Goal: Task Accomplishment & Management: Use online tool/utility

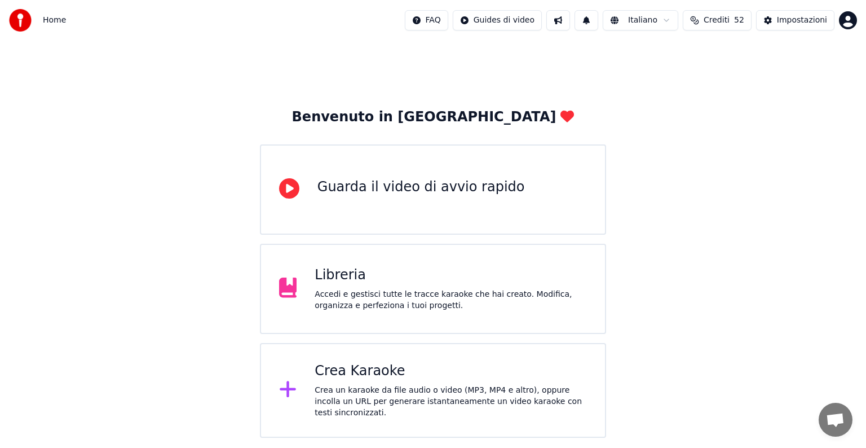
click at [728, 25] on span "Crediti" at bounding box center [717, 20] width 26 height 11
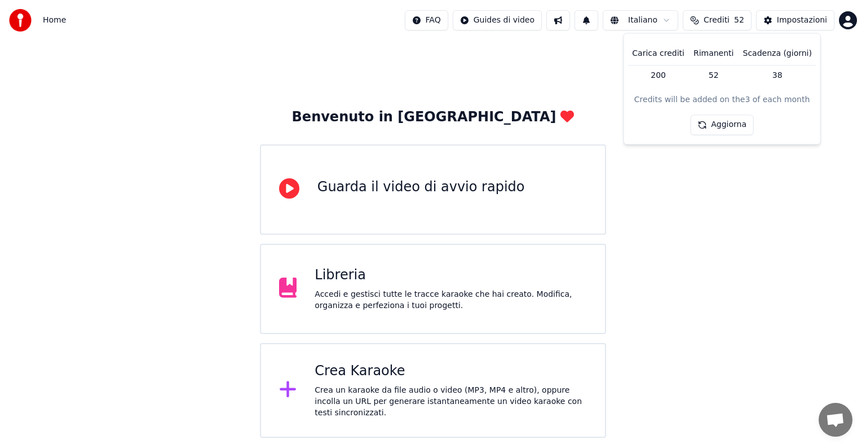
click at [665, 56] on th "Carica crediti" at bounding box center [657, 53] width 61 height 23
click at [722, 124] on button "Aggiorna" at bounding box center [722, 125] width 64 height 20
click at [699, 153] on div "Benvenuto in Youka Guarda il video di avvio rapido Libreria Accedi e gestisci t…" at bounding box center [433, 239] width 866 height 397
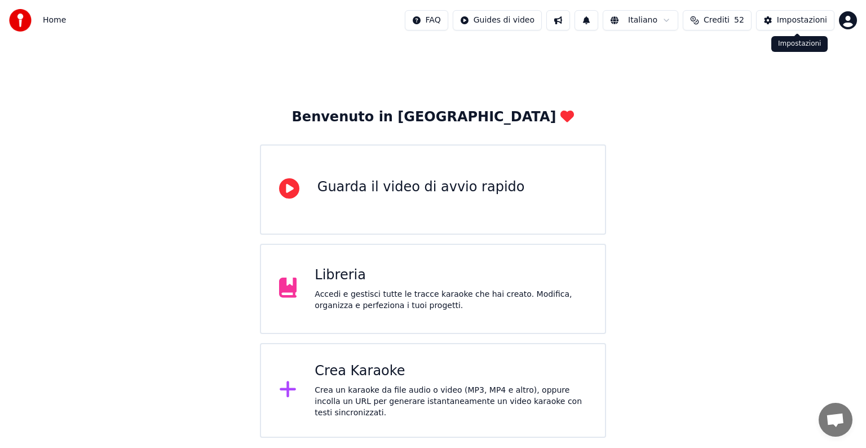
click at [814, 20] on div "Impostazioni" at bounding box center [802, 20] width 50 height 11
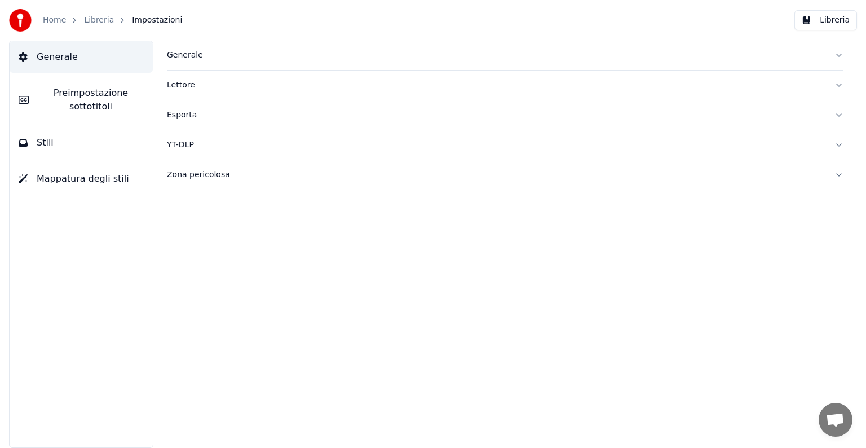
click at [45, 19] on link "Home" at bounding box center [54, 20] width 23 height 11
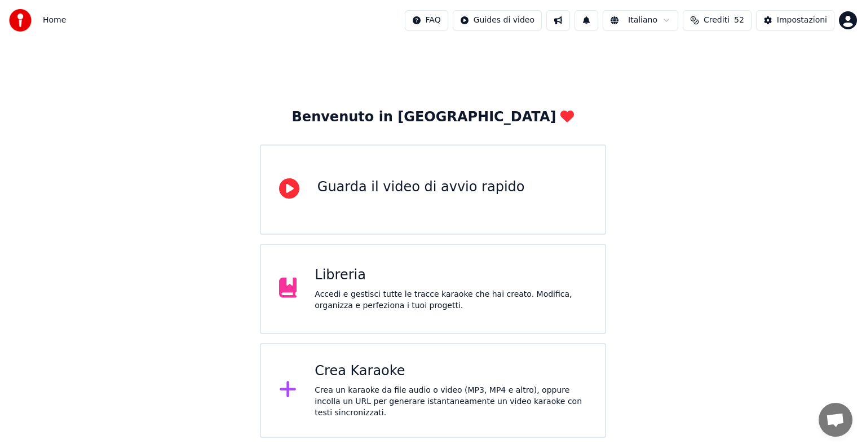
click at [842, 15] on html "Home FAQ Guides di video Italiano Crediti 52 Impostazioni Benvenuto in Youka Gu…" at bounding box center [433, 218] width 866 height 437
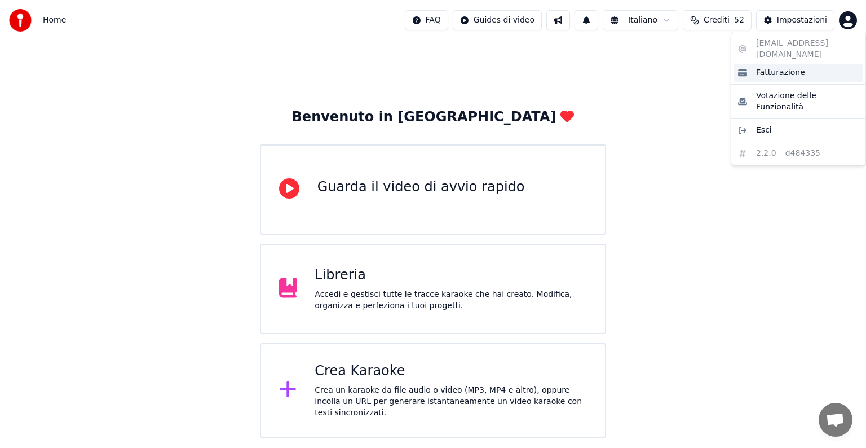
click at [776, 67] on span "Fatturazione" at bounding box center [780, 72] width 49 height 11
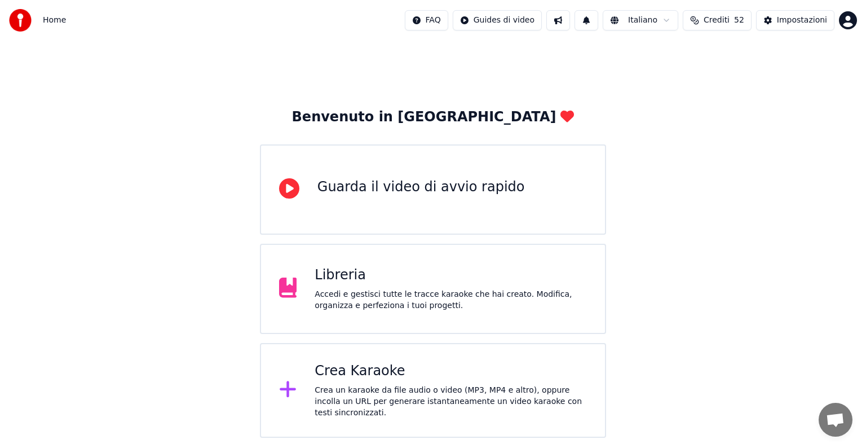
click at [424, 368] on div "Crea Karaoke" at bounding box center [451, 371] width 272 height 18
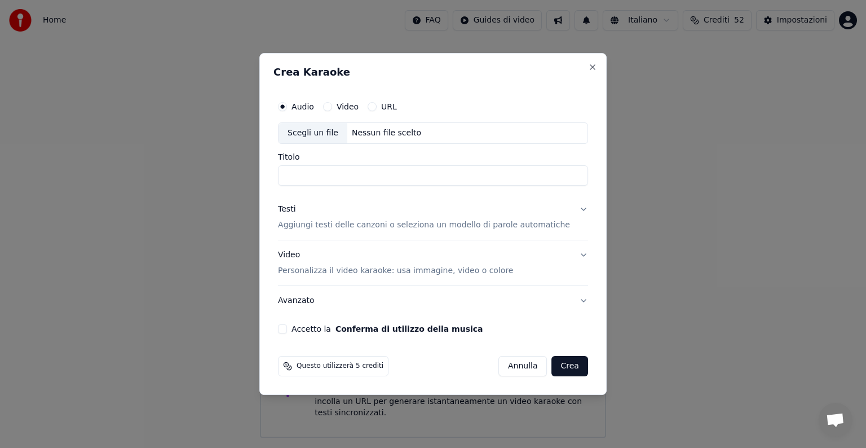
click at [385, 131] on div "Nessun file scelto" at bounding box center [386, 132] width 78 height 11
type input "**********"
click at [571, 207] on button "Testi Aggiungi testi delle canzoni o seleziona un modello di parole automatiche" at bounding box center [433, 216] width 310 height 45
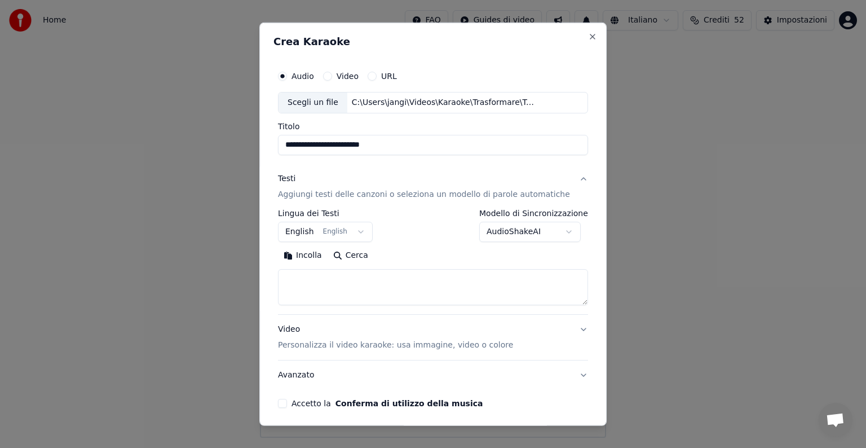
click at [362, 231] on button "English English" at bounding box center [325, 232] width 95 height 20
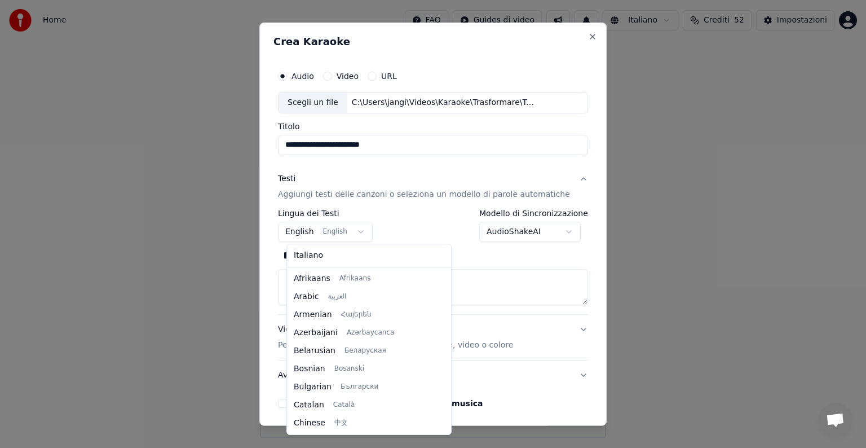
scroll to position [90, 0]
select select "**"
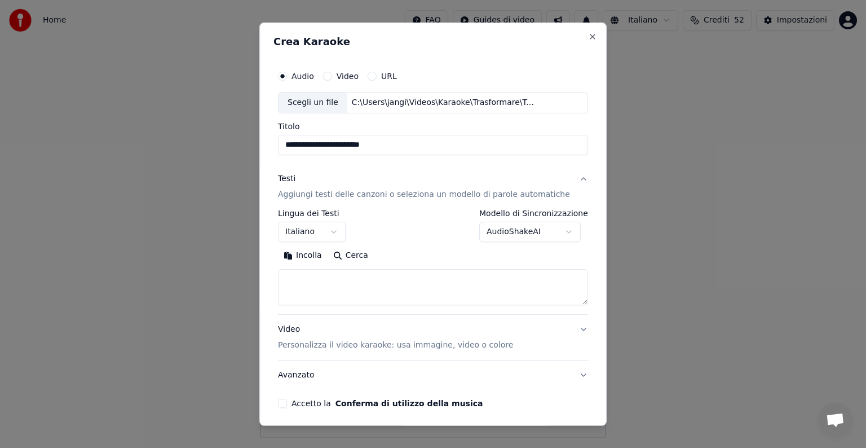
click at [313, 284] on textarea at bounding box center [433, 287] width 310 height 36
click at [314, 253] on button "Incolla" at bounding box center [303, 255] width 50 height 18
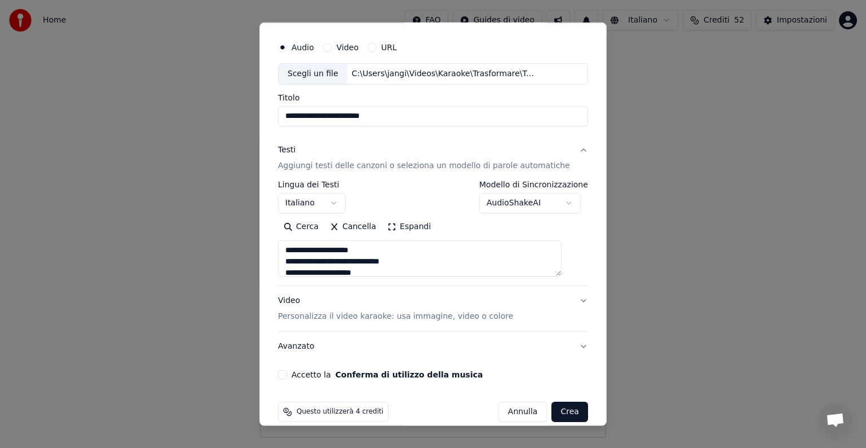
scroll to position [43, 0]
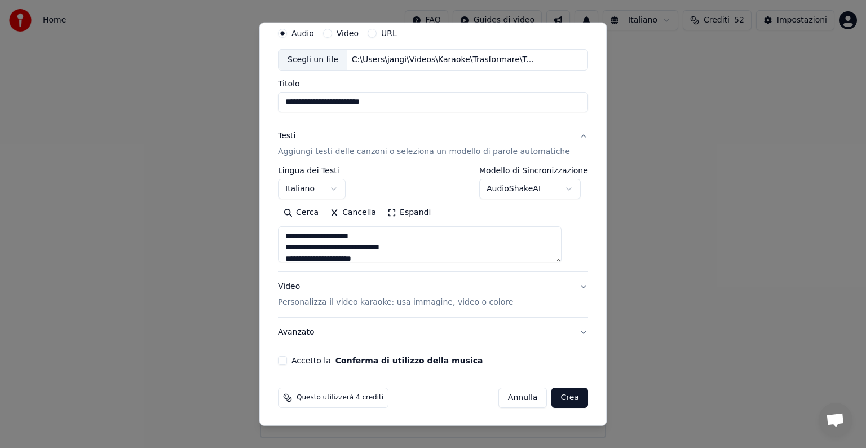
click at [564, 285] on button "Video Personalizza il video karaoke: usa immagine, video o colore" at bounding box center [433, 294] width 310 height 45
type textarea "**********"
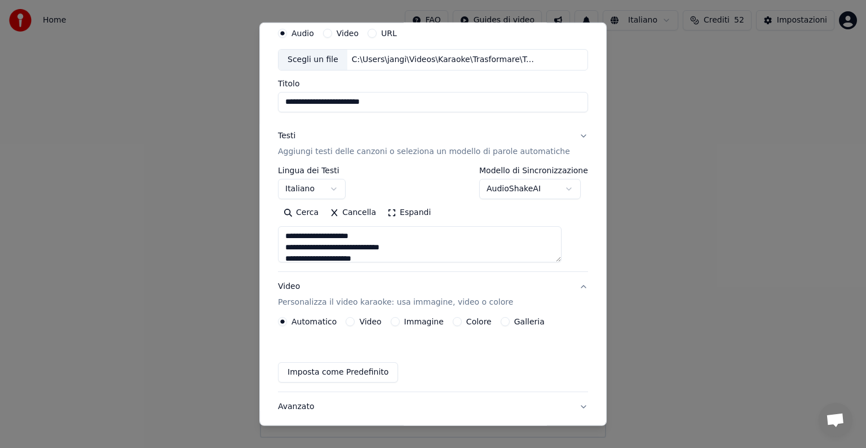
scroll to position [12, 0]
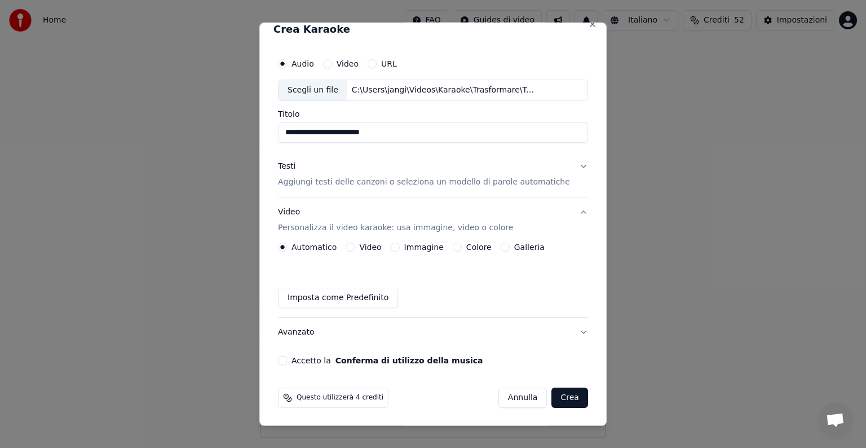
click at [399, 247] on button "Immagine" at bounding box center [395, 246] width 9 height 9
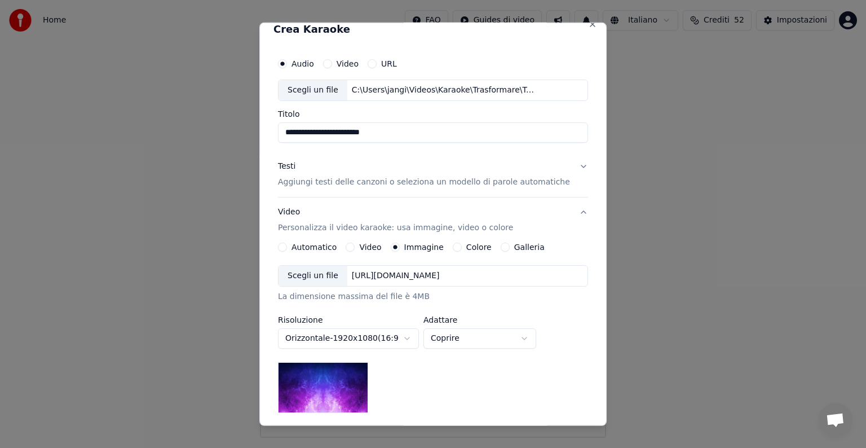
click at [444, 273] on div "[URL][DOMAIN_NAME]" at bounding box center [395, 275] width 97 height 11
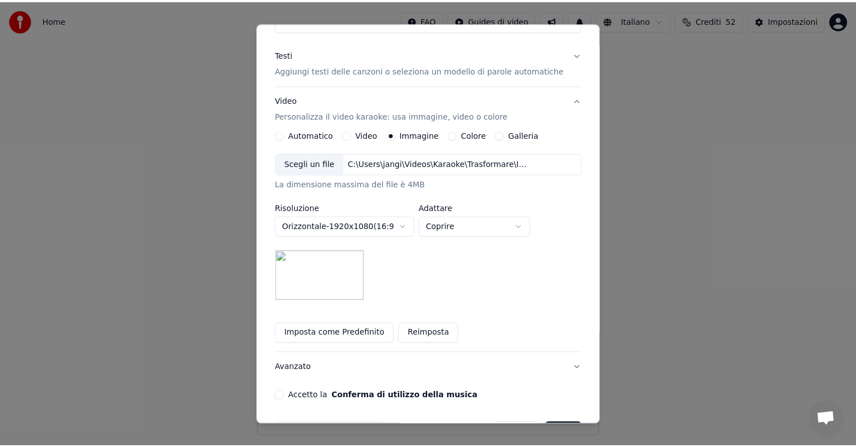
scroll to position [160, 0]
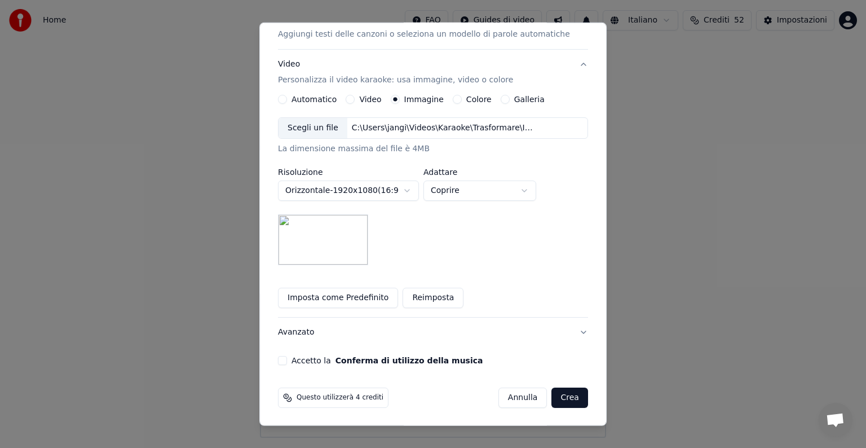
click at [287, 357] on button "Accetto la Conferma di utilizzo della musica" at bounding box center [282, 360] width 9 height 9
click at [559, 402] on button "Crea" at bounding box center [570, 397] width 36 height 20
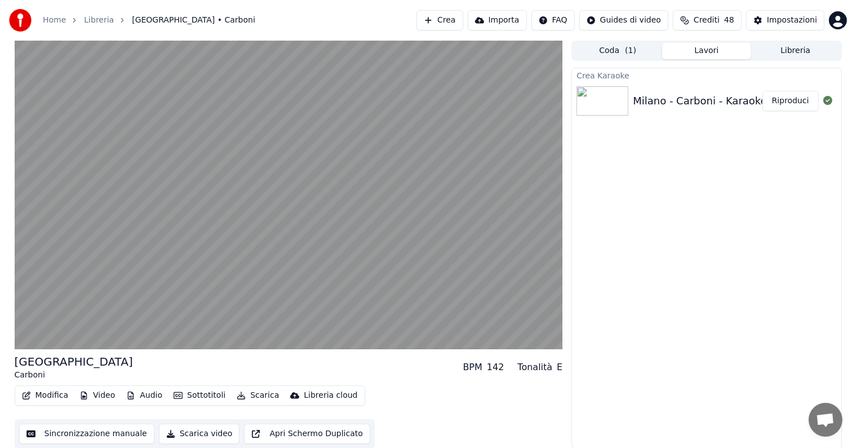
click at [801, 96] on button "Riproduci" at bounding box center [791, 101] width 56 height 20
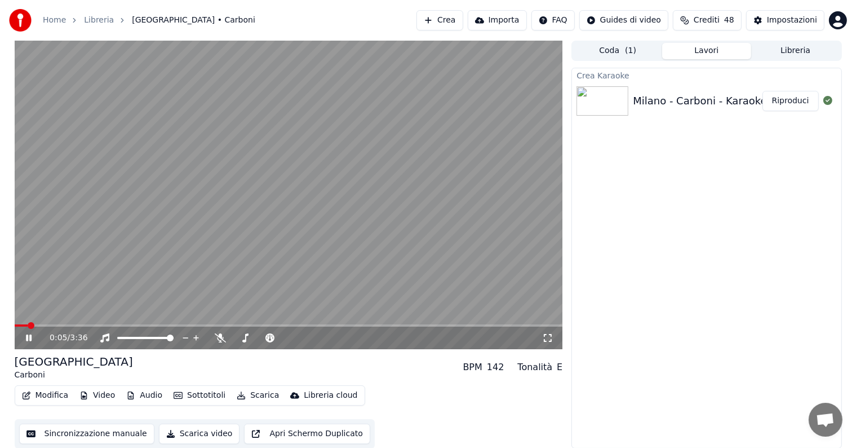
click at [29, 336] on icon at bounding box center [29, 337] width 6 height 7
click at [54, 395] on button "Modifica" at bounding box center [45, 395] width 56 height 16
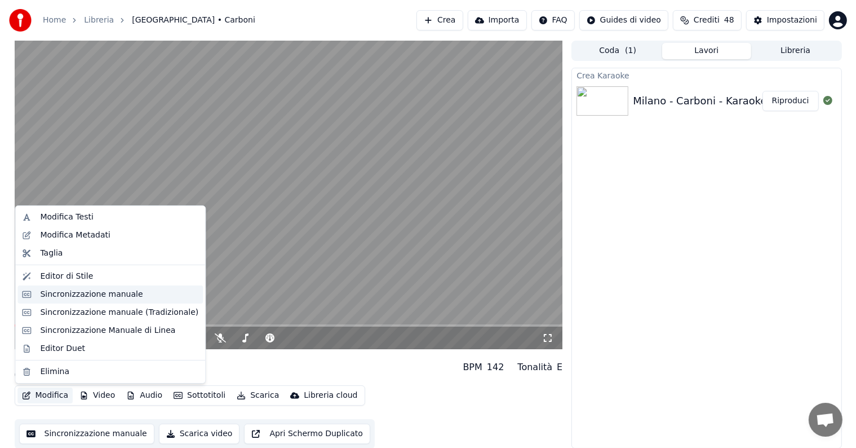
click at [81, 297] on div "Sincronizzazione manuale" at bounding box center [91, 294] width 103 height 11
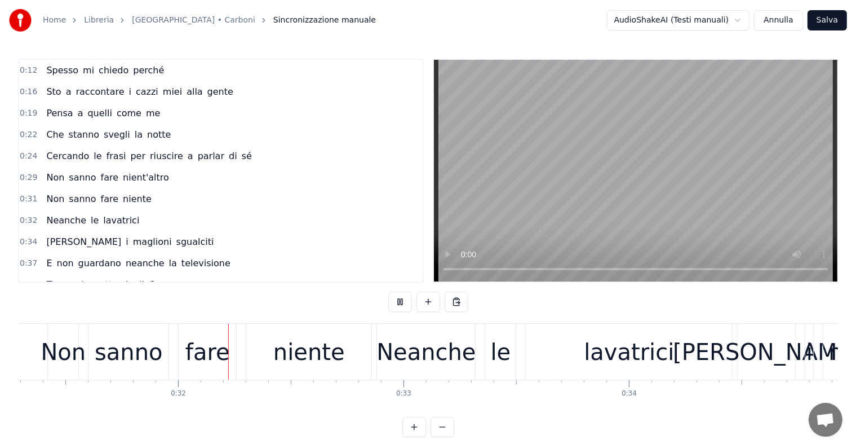
scroll to position [0, 7209]
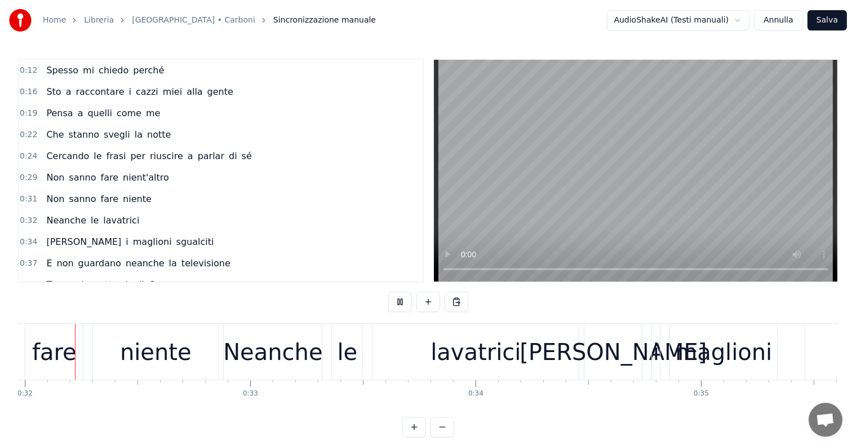
click at [62, 359] on div "fare" at bounding box center [54, 352] width 45 height 34
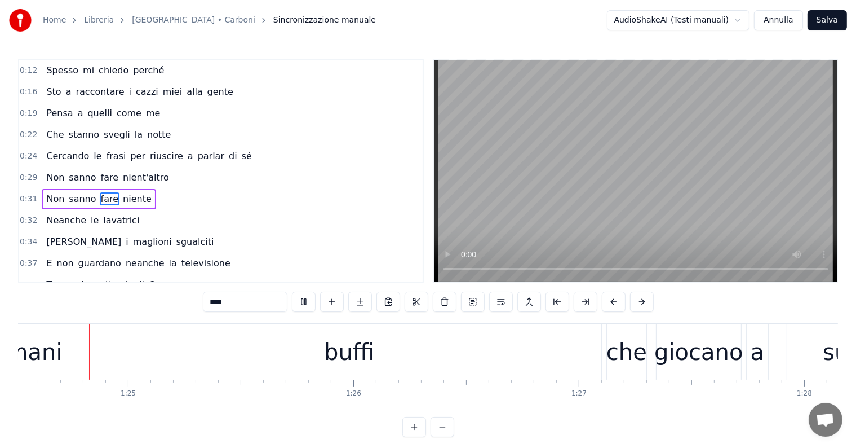
scroll to position [0, 19071]
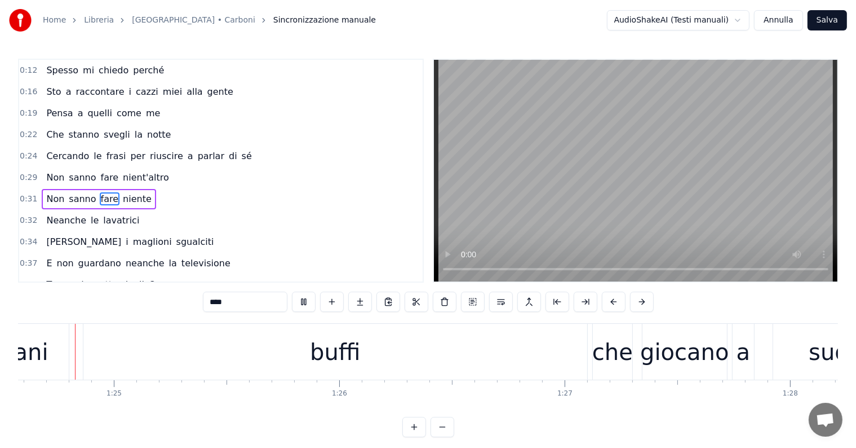
click at [46, 360] on div "umani" at bounding box center [13, 352] width 112 height 56
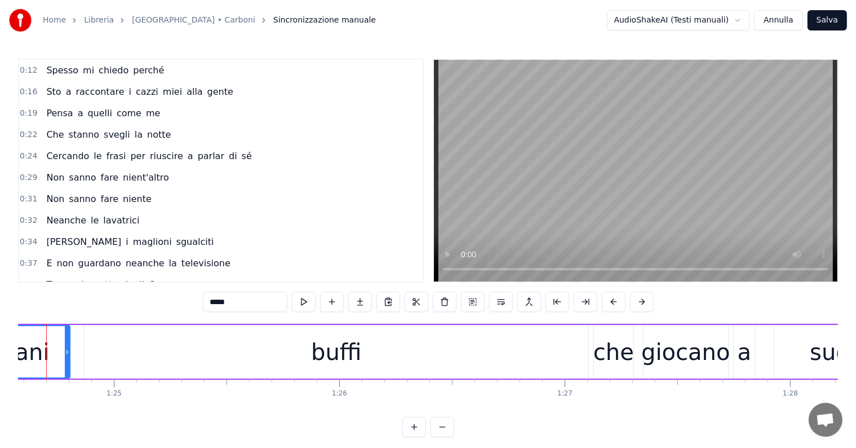
scroll to position [0, 19043]
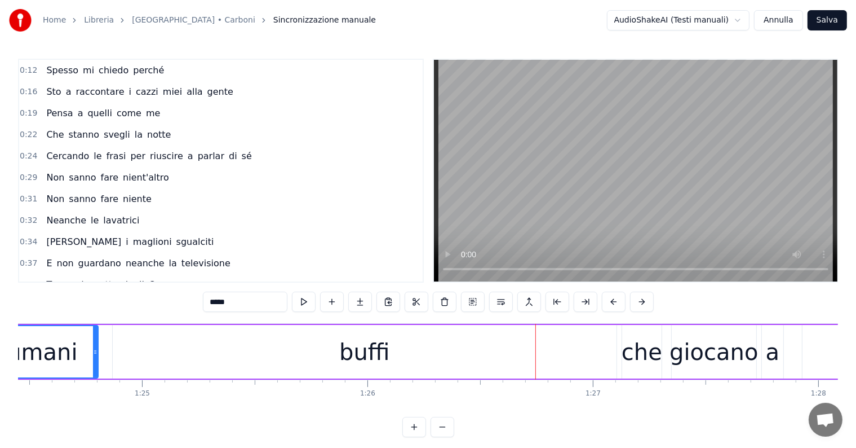
click at [365, 340] on div "buffi" at bounding box center [364, 352] width 50 height 34
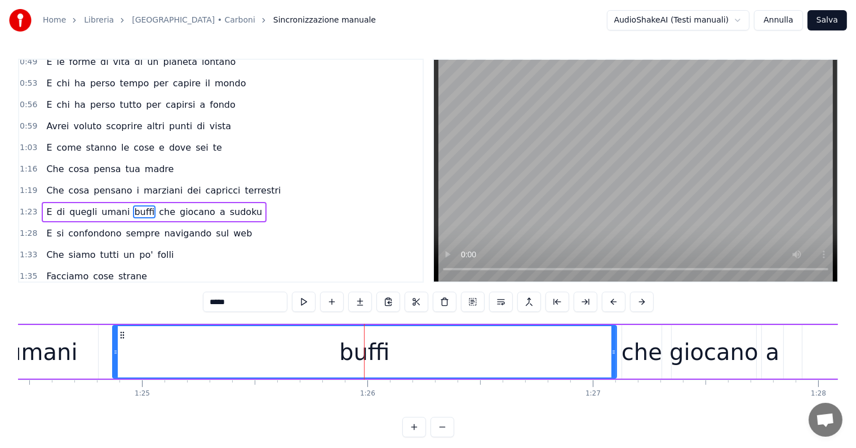
scroll to position [314, 0]
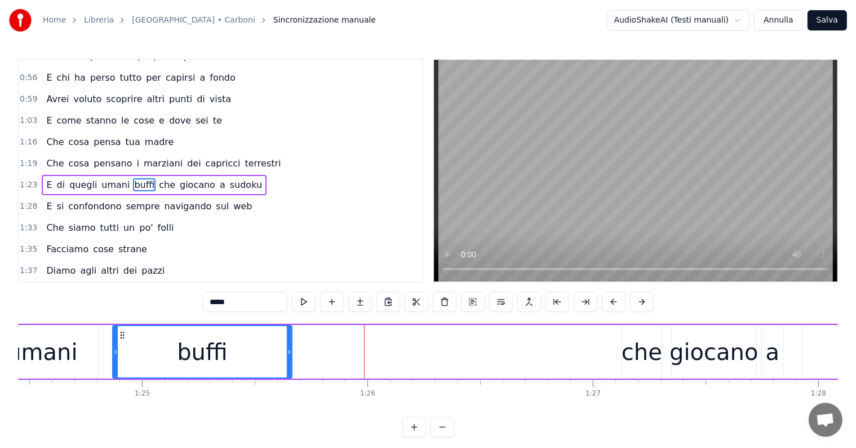
drag, startPoint x: 616, startPoint y: 339, endPoint x: 291, endPoint y: 343, distance: 324.7
click at [291, 343] on div at bounding box center [289, 351] width 5 height 51
click at [53, 355] on div "umani" at bounding box center [42, 352] width 70 height 34
type input "*****"
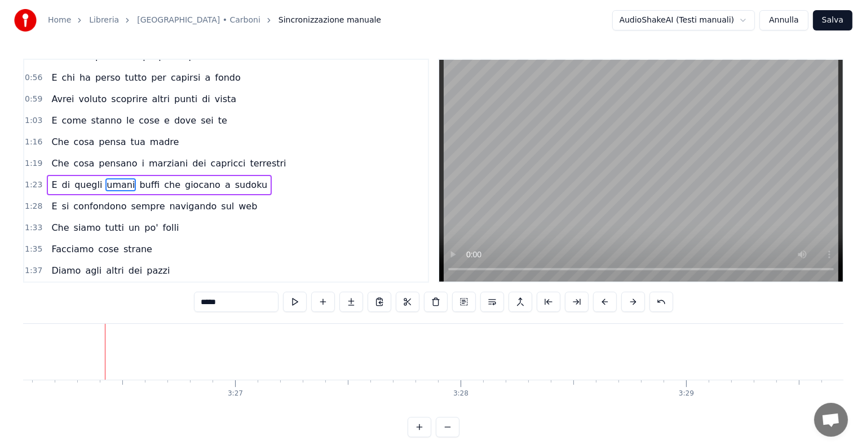
scroll to position [0, 46490]
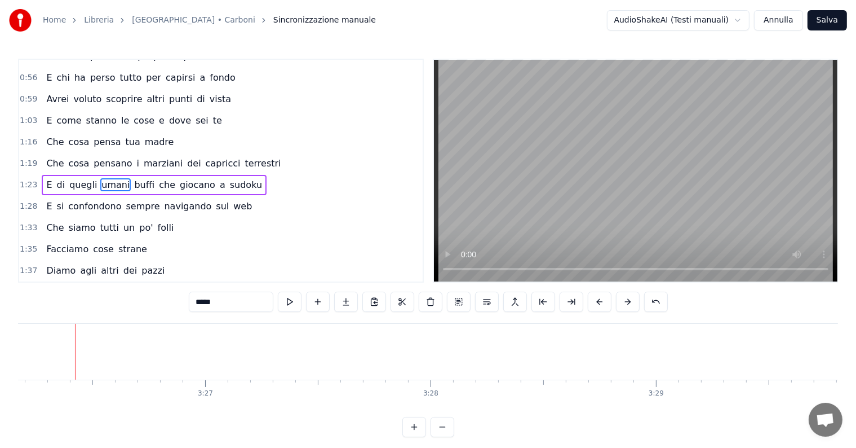
click at [826, 19] on button "Salva" at bounding box center [827, 20] width 39 height 20
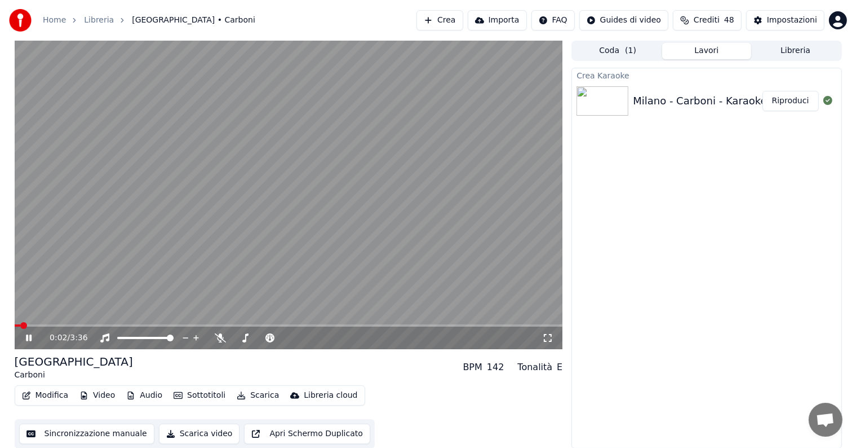
click at [28, 338] on icon at bounding box center [37, 337] width 26 height 9
click at [153, 397] on button "Audio" at bounding box center [144, 395] width 45 height 16
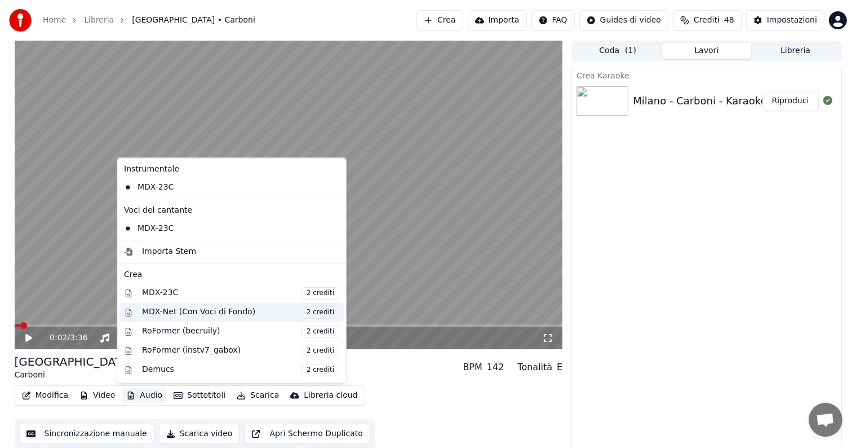
click at [198, 308] on div "MDX-Net (Con Voci di Fondo) 2 crediti" at bounding box center [240, 312] width 197 height 12
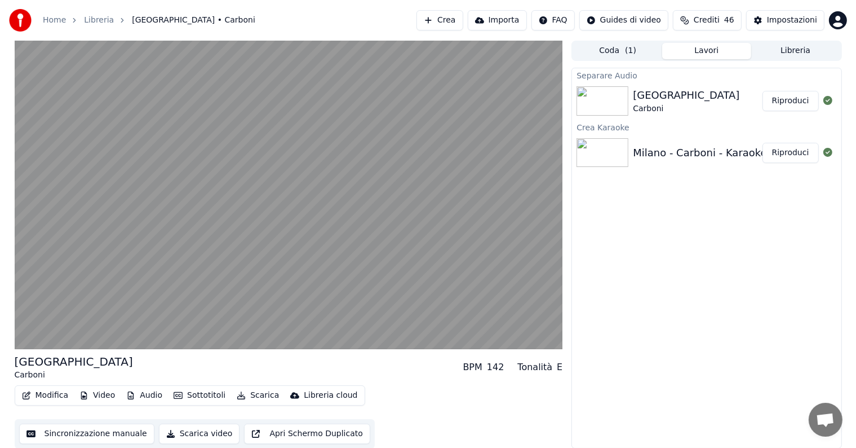
click at [799, 97] on button "Riproduci" at bounding box center [791, 101] width 56 height 20
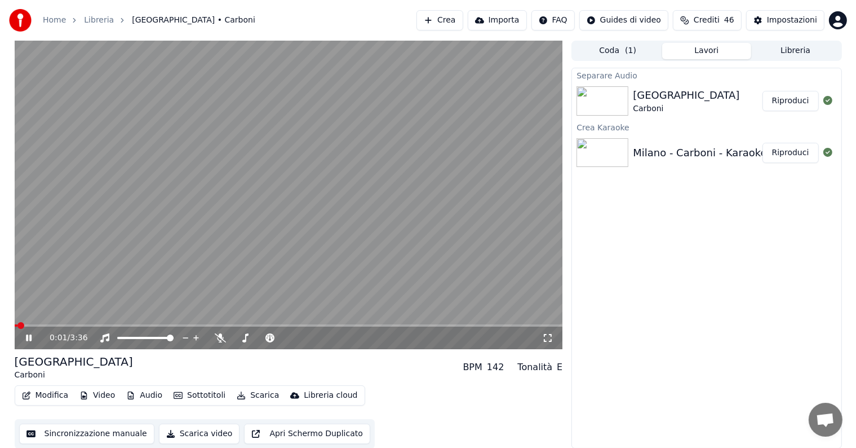
click at [29, 338] on icon at bounding box center [29, 337] width 6 height 7
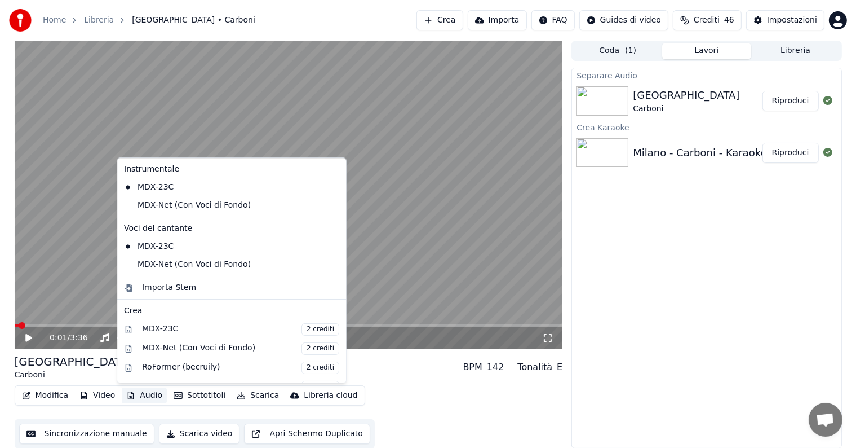
click at [143, 397] on button "Audio" at bounding box center [144, 395] width 45 height 16
click at [162, 206] on div "MDX-Net (Con Voci di Fondo)" at bounding box center [223, 205] width 207 height 18
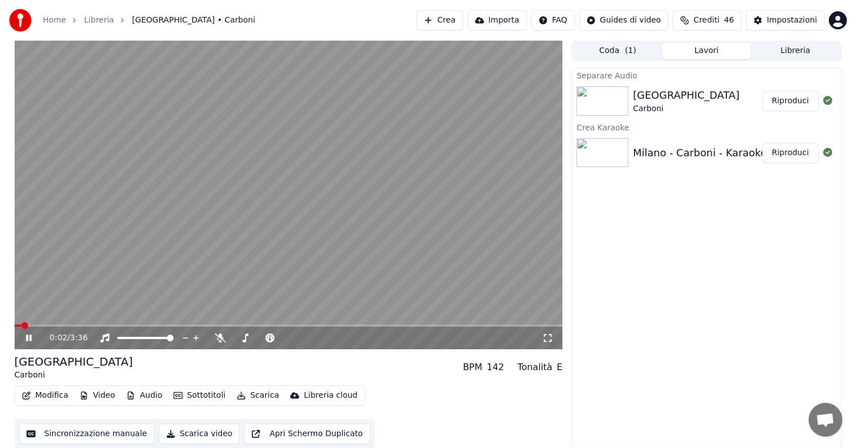
click at [26, 336] on icon at bounding box center [29, 337] width 6 height 7
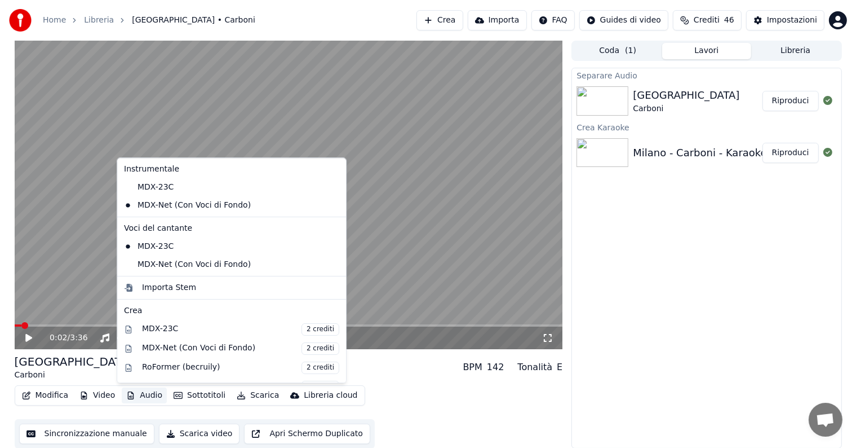
click at [149, 394] on button "Audio" at bounding box center [144, 395] width 45 height 16
click at [188, 267] on div "MDX-Net (Con Voci di Fondo)" at bounding box center [223, 264] width 207 height 18
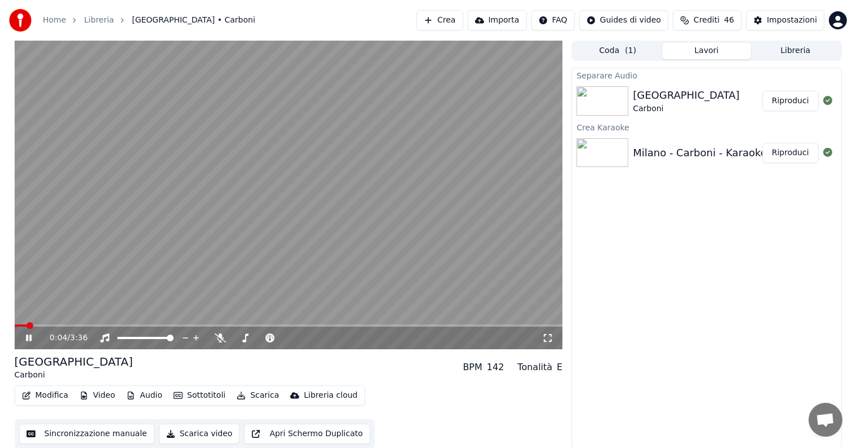
click at [27, 337] on icon at bounding box center [29, 337] width 6 height 7
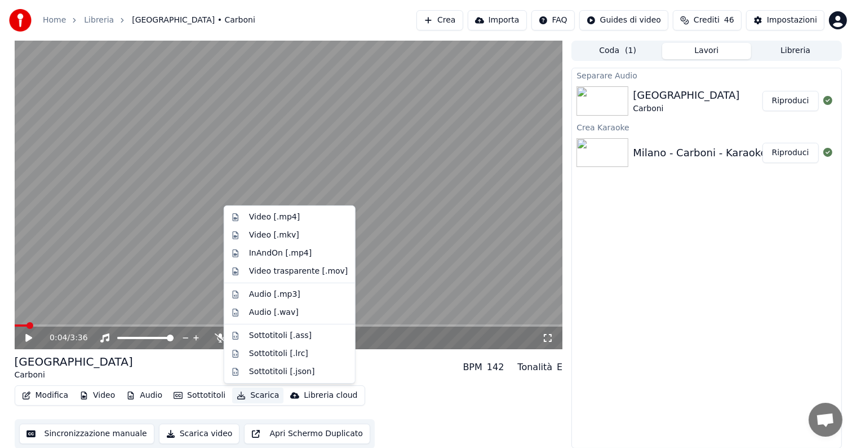
click at [241, 394] on button "Scarica" at bounding box center [257, 395] width 51 height 16
click at [273, 217] on div "Video [.mp4]" at bounding box center [274, 216] width 51 height 11
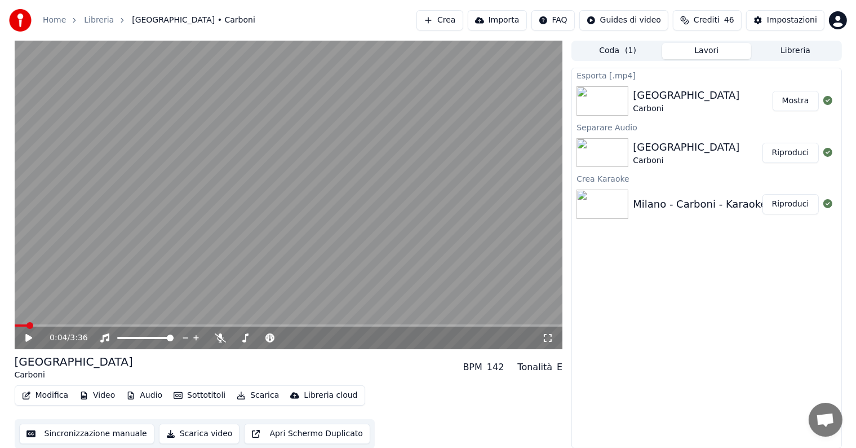
click at [794, 99] on button "Mostra" at bounding box center [796, 101] width 46 height 20
click at [455, 14] on button "Crea" at bounding box center [440, 20] width 46 height 20
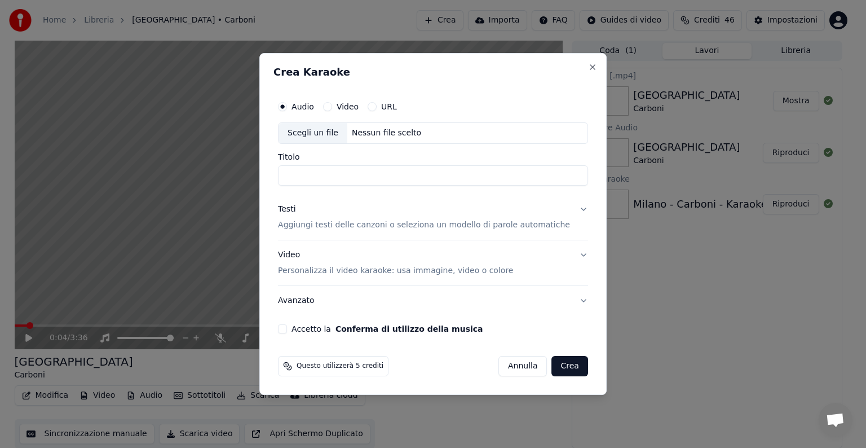
click at [377, 126] on div "Scegli un file Nessun file scelto" at bounding box center [433, 132] width 310 height 21
type input "**********"
click at [566, 207] on button "Testi Aggiungi testi delle canzoni o seleziona un modello di parole automatiche" at bounding box center [433, 216] width 310 height 45
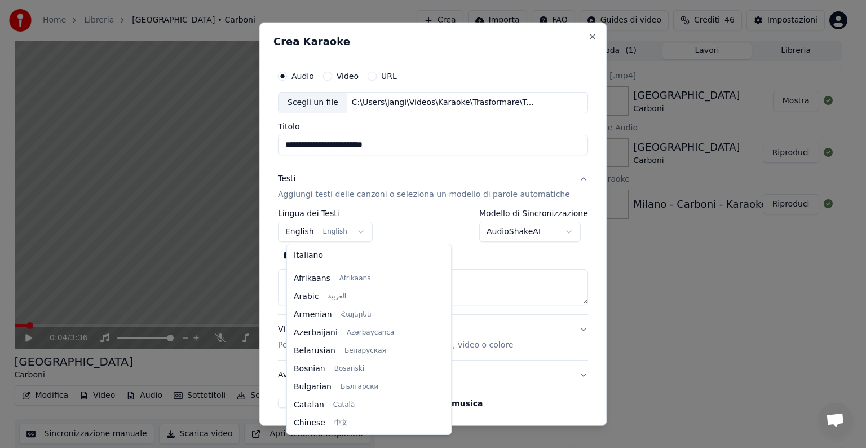
click at [359, 229] on body "**********" at bounding box center [428, 224] width 856 height 448
select select "**"
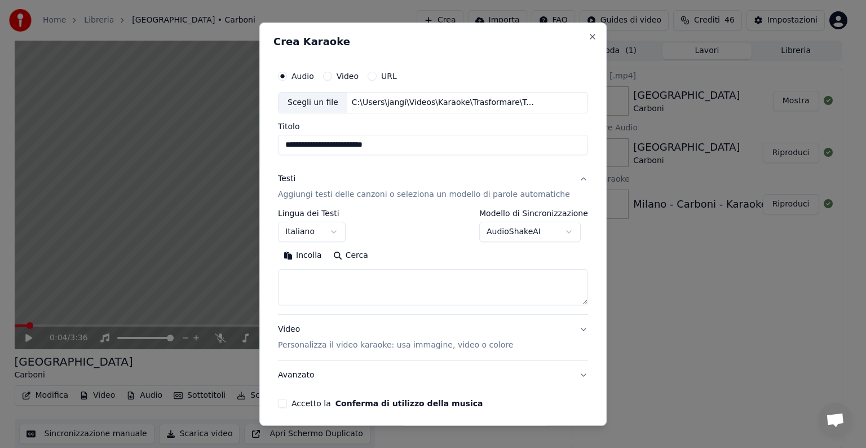
click at [455, 286] on textarea at bounding box center [433, 287] width 310 height 36
click at [315, 258] on button "Incolla" at bounding box center [303, 255] width 50 height 18
click at [564, 327] on button "Video Personalizza il video karaoke: usa immagine, video o colore" at bounding box center [433, 337] width 310 height 45
type textarea "**********"
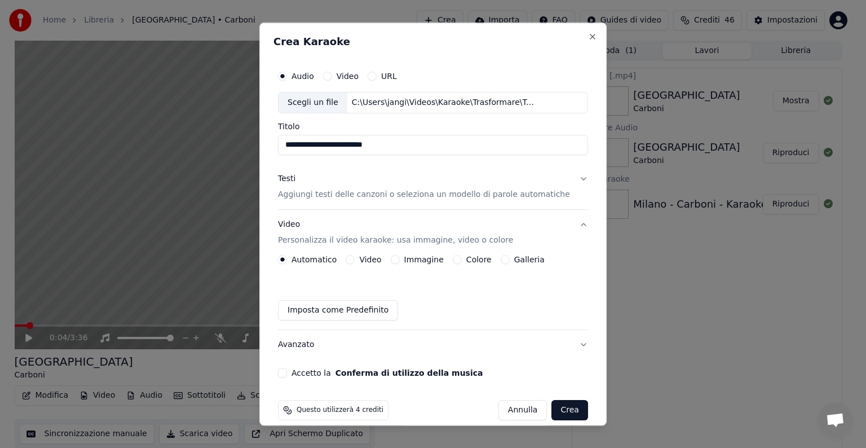
click at [399, 260] on button "Immagine" at bounding box center [395, 259] width 9 height 9
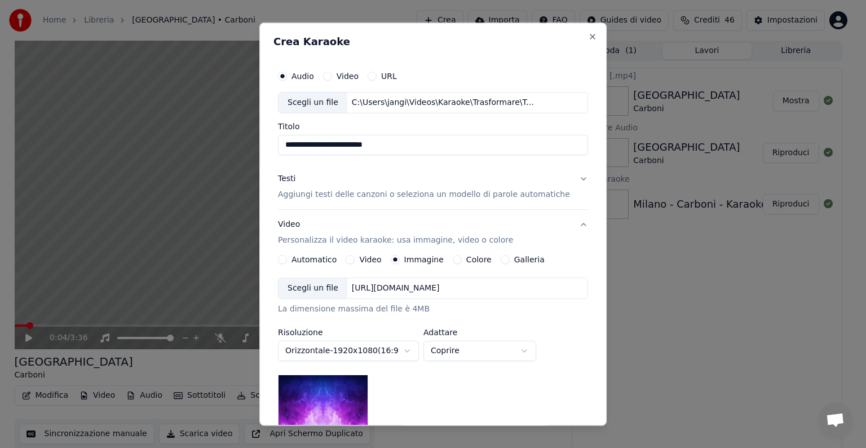
click at [413, 288] on div "[URL][DOMAIN_NAME]" at bounding box center [395, 287] width 97 height 11
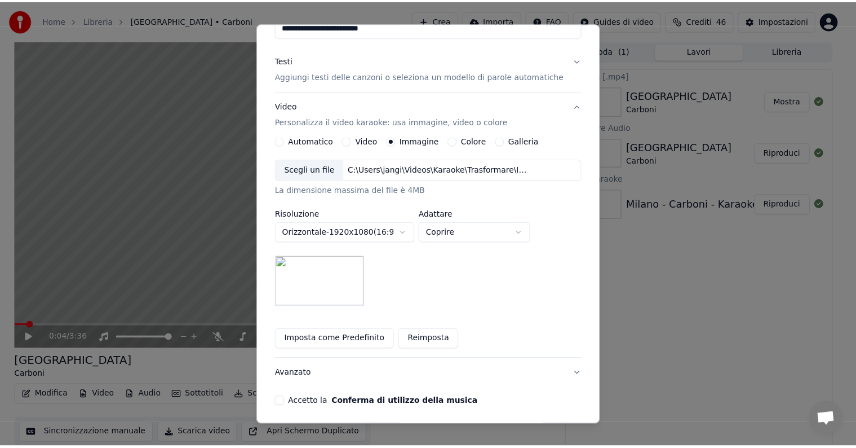
scroll to position [160, 0]
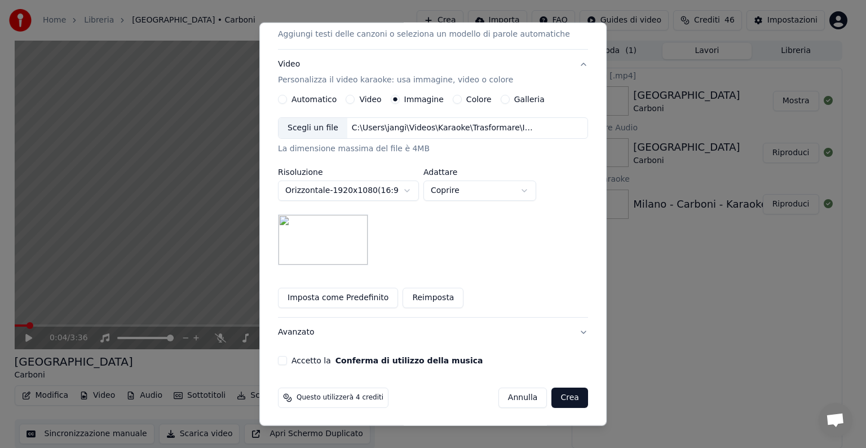
click at [287, 361] on button "Accetto la Conferma di utilizzo della musica" at bounding box center [282, 360] width 9 height 9
click at [554, 398] on button "Crea" at bounding box center [570, 397] width 36 height 20
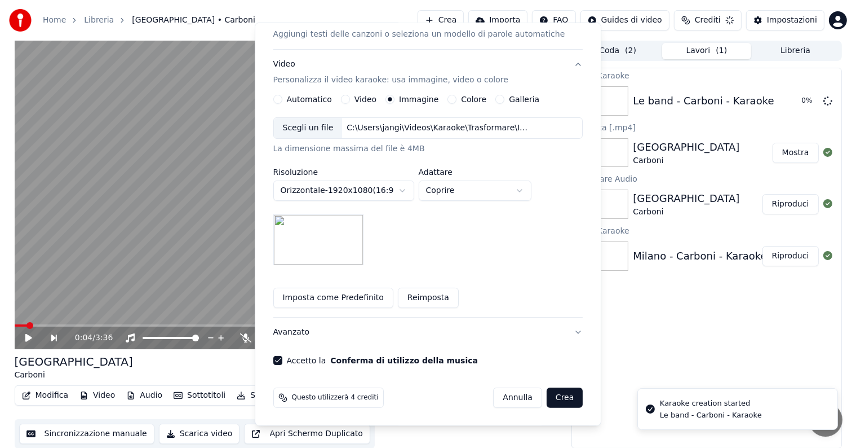
scroll to position [12, 0]
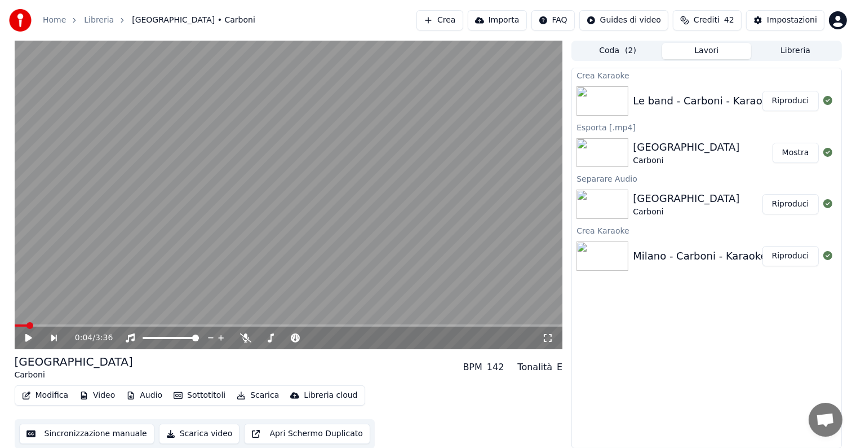
click at [796, 98] on button "Riproduci" at bounding box center [791, 101] width 56 height 20
click at [26, 332] on div "0:23 / 3:15" at bounding box center [288, 337] width 539 height 11
click at [26, 338] on icon at bounding box center [29, 337] width 6 height 7
click at [52, 395] on button "Modifica" at bounding box center [45, 395] width 56 height 16
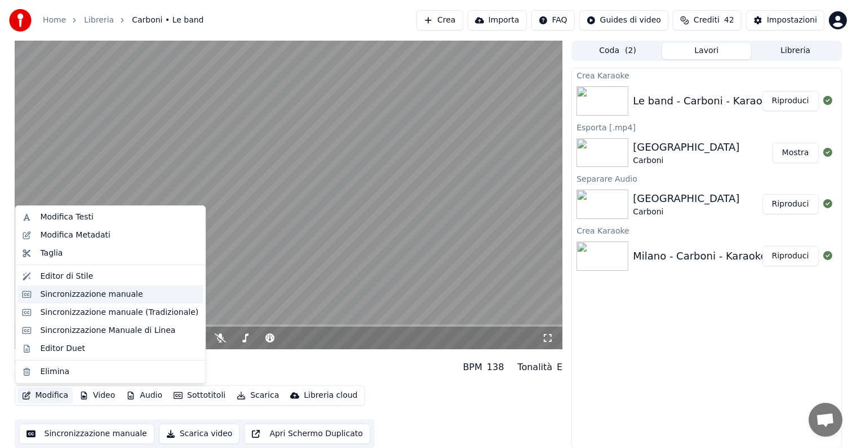
click at [67, 295] on div "Sincronizzazione manuale" at bounding box center [91, 294] width 103 height 11
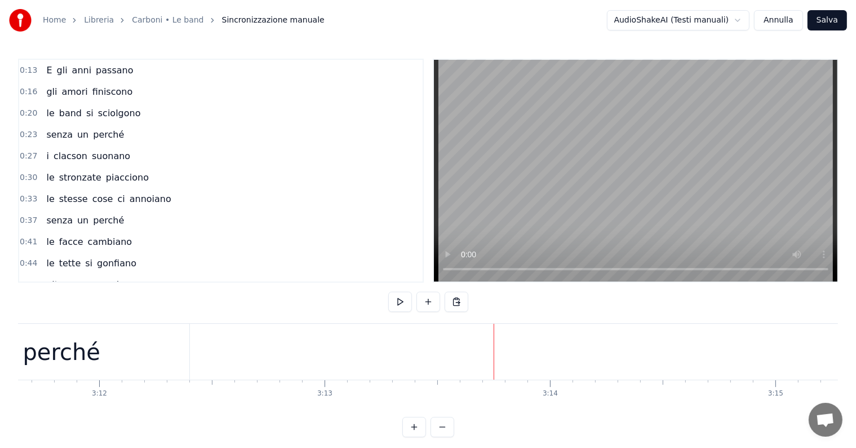
scroll to position [0, 43229]
click at [774, 23] on button "Annulla" at bounding box center [778, 20] width 49 height 20
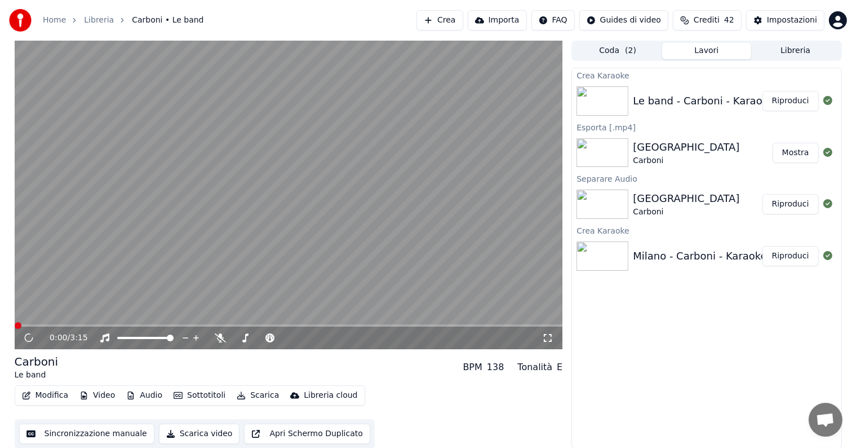
click at [801, 97] on button "Riproduci" at bounding box center [791, 101] width 56 height 20
click at [28, 337] on icon at bounding box center [29, 337] width 6 height 7
click at [254, 393] on button "Scarica" at bounding box center [257, 395] width 51 height 16
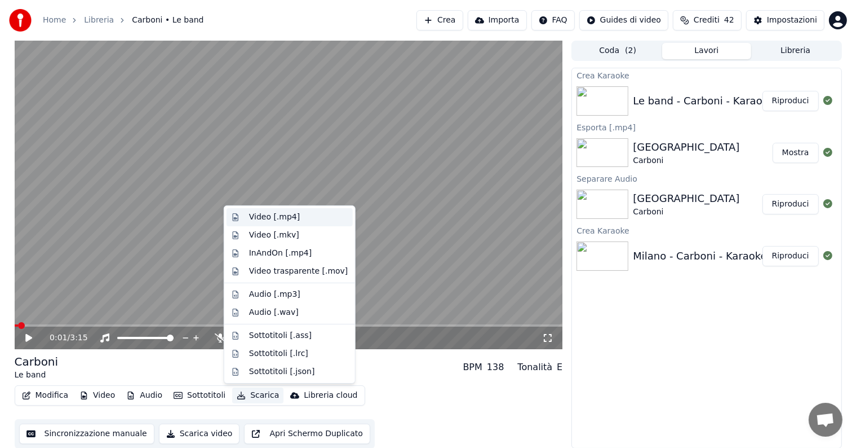
click at [272, 217] on div "Video [.mp4]" at bounding box center [274, 216] width 51 height 11
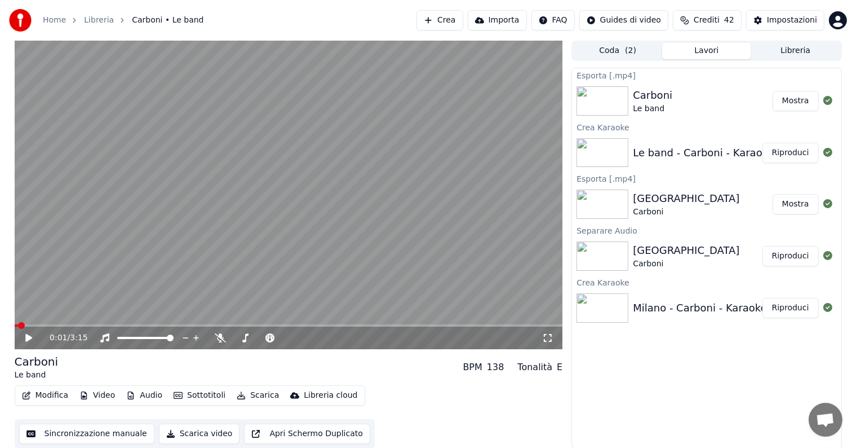
click at [807, 105] on button "Mostra" at bounding box center [796, 101] width 46 height 20
